Goal: Transaction & Acquisition: Purchase product/service

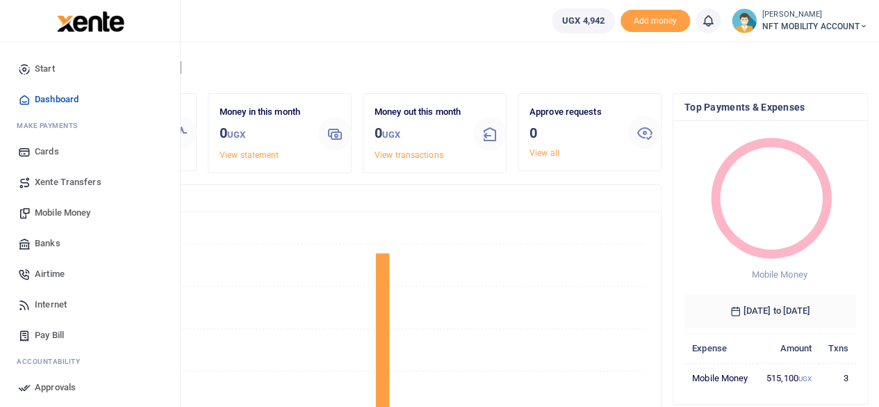
scroll to position [195, 161]
click at [76, 206] on span "Mobile Money" at bounding box center [63, 213] width 56 height 14
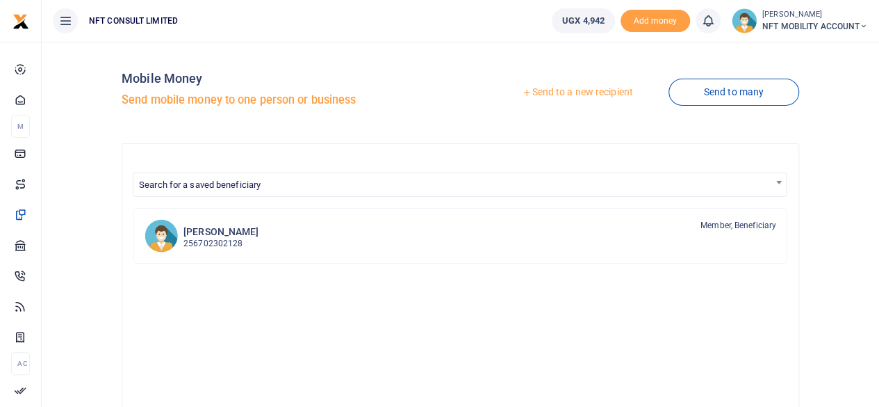
click at [541, 99] on link "Send to a new recipient" at bounding box center [577, 92] width 181 height 25
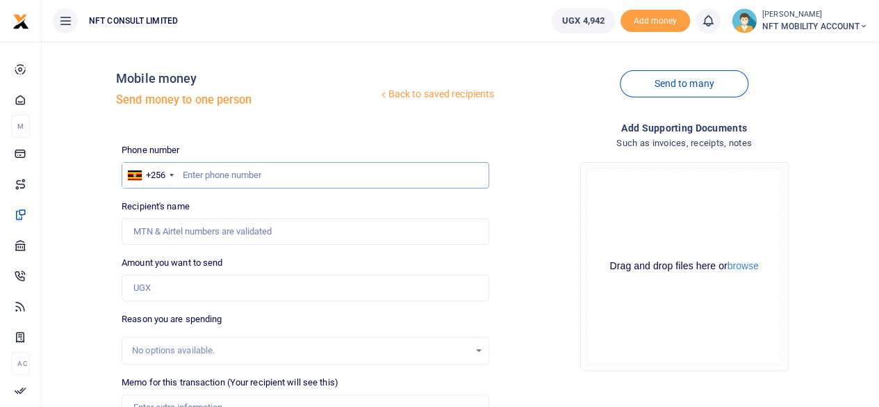
click at [227, 174] on input "text" at bounding box center [306, 175] width 368 height 26
type input "748710674"
type input "[PERSON_NAME]"
